Goal: Go to known website: Go to known website

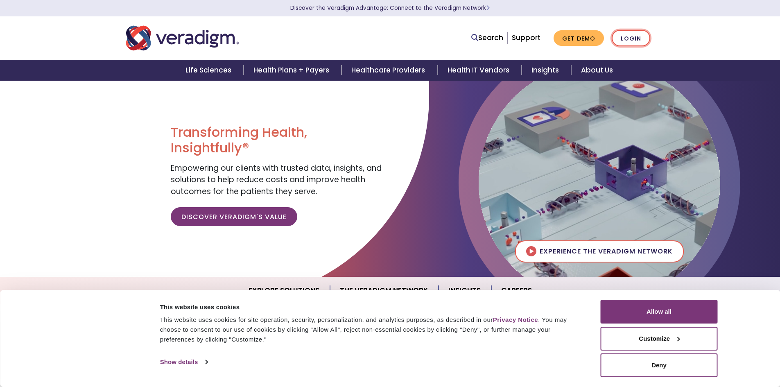
click at [628, 41] on link "Login" at bounding box center [631, 38] width 38 height 17
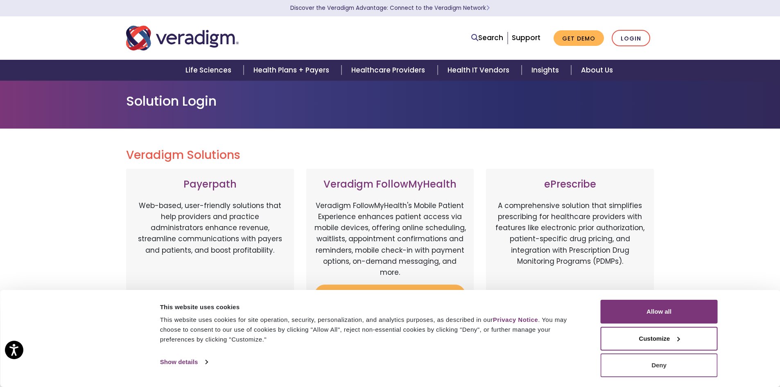
click at [666, 365] on button "Deny" at bounding box center [659, 365] width 117 height 24
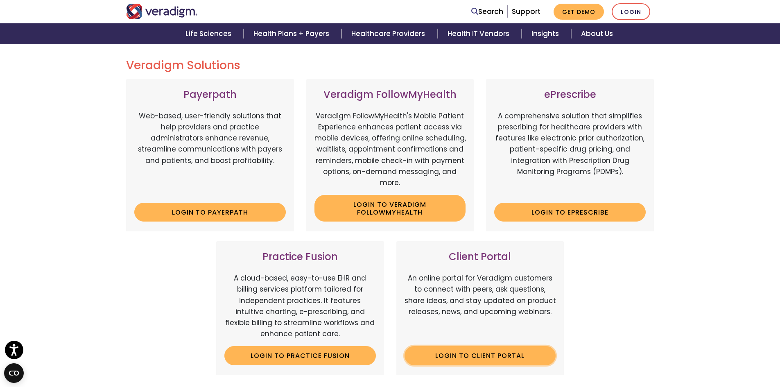
scroll to position [123, 0]
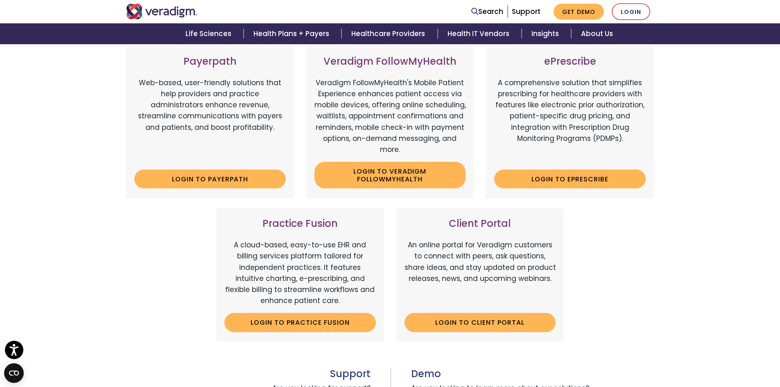
click at [479, 332] on div "Client Portal An online portal for Veradigm customers to connect with peers, as…" at bounding box center [480, 274] width 168 height 133
click at [482, 324] on link "Login to Client Portal" at bounding box center [481, 322] width 152 height 19
